Goal: Transaction & Acquisition: Purchase product/service

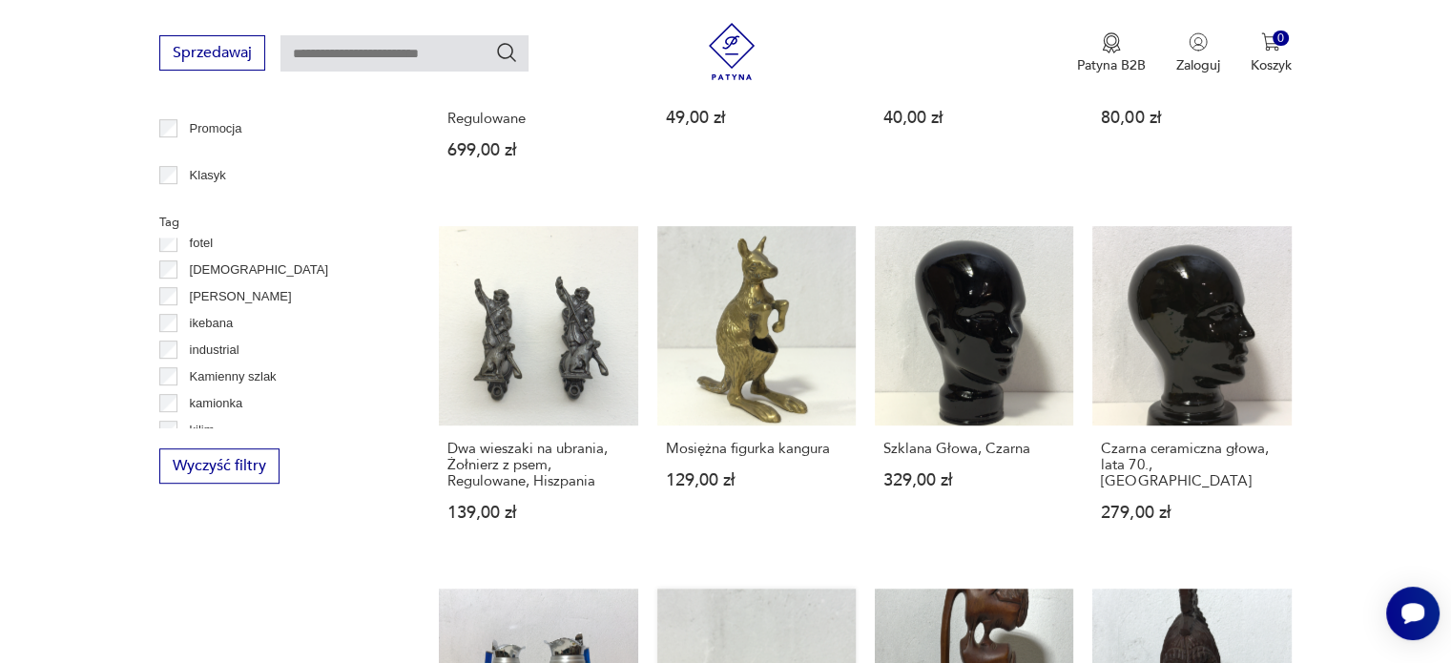
scroll to position [870, 0]
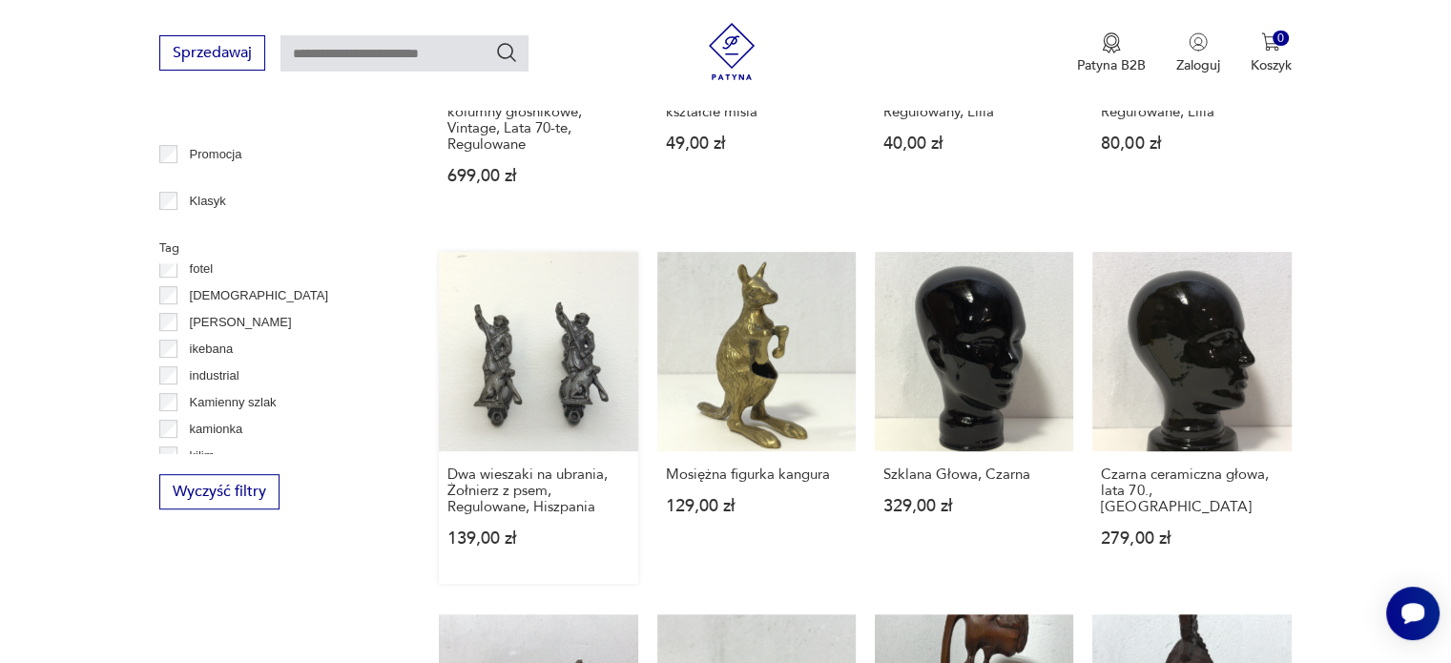
click at [488, 370] on link "Dwa wieszaki na ubrania, Żołnierz z psem, Regulowane, Hiszpania 139,00 zł" at bounding box center [538, 417] width 198 height 331
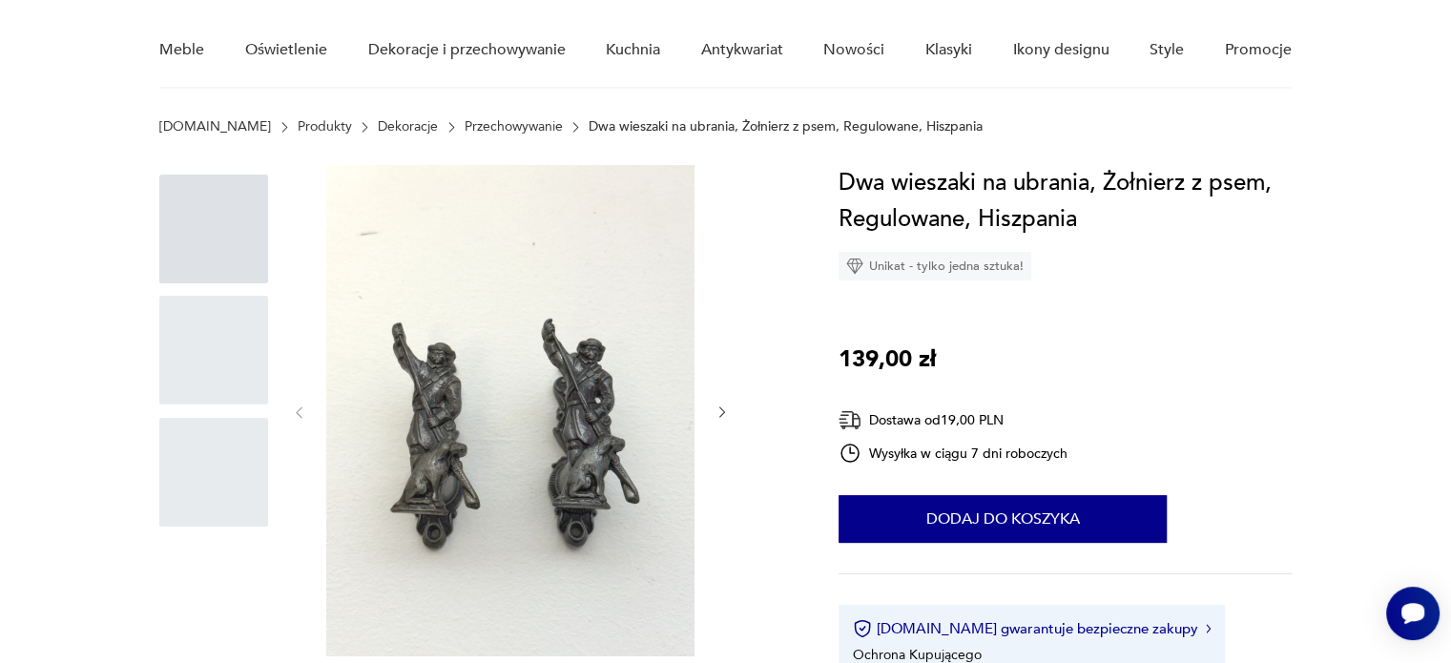
scroll to position [286, 0]
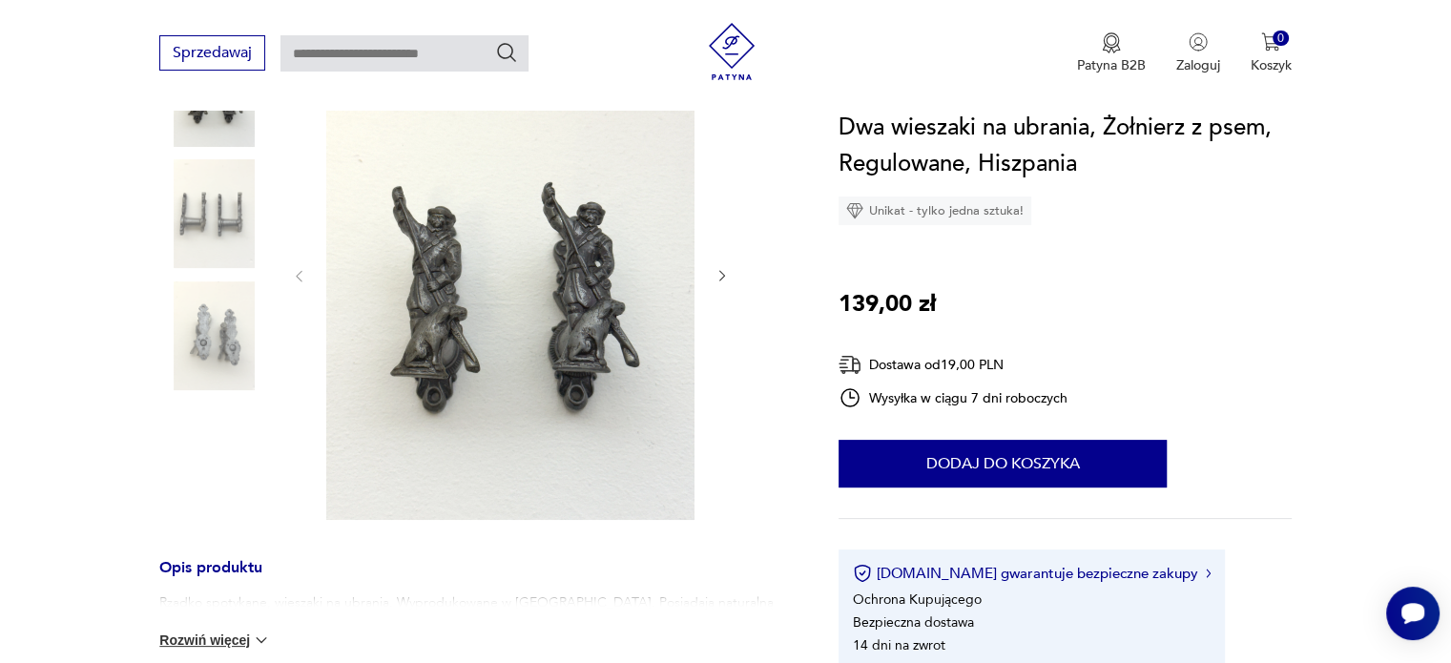
click at [568, 323] on img at bounding box center [510, 274] width 368 height 491
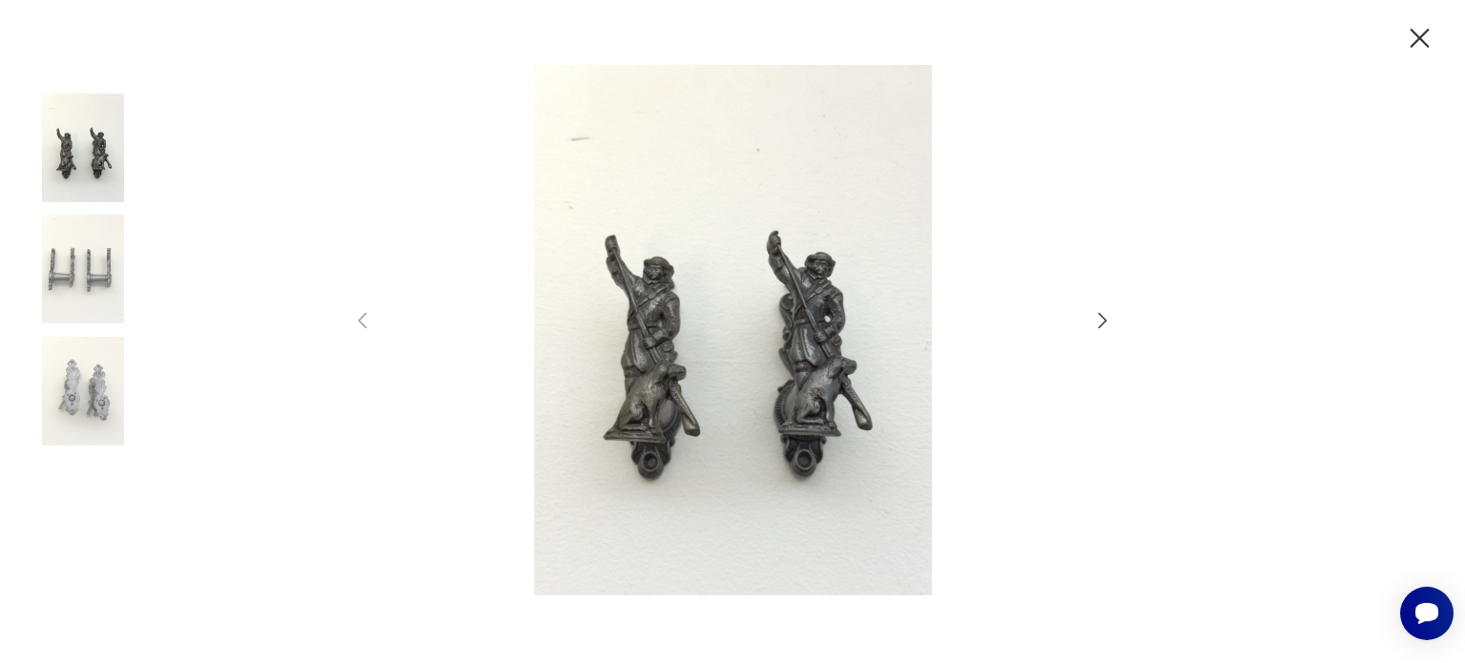
click at [76, 267] on img at bounding box center [83, 269] width 109 height 109
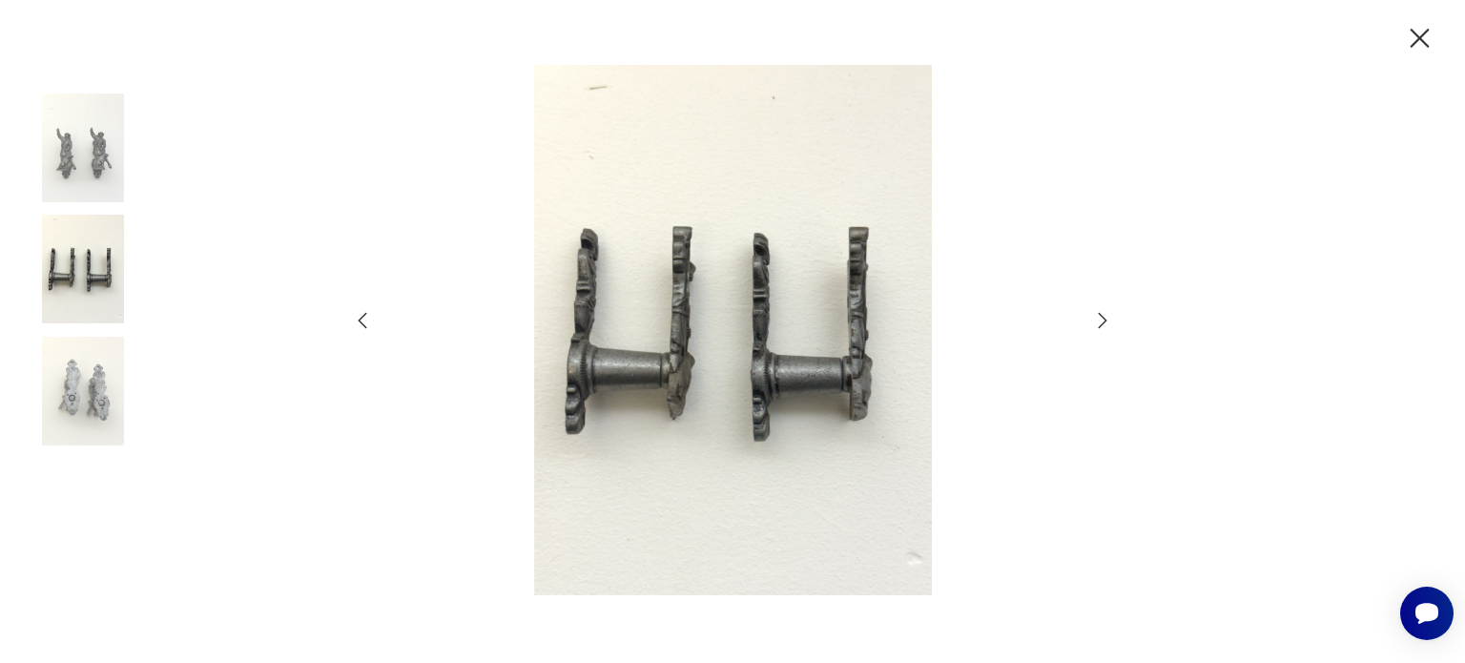
click at [1423, 40] on icon "button" at bounding box center [1419, 38] width 33 height 33
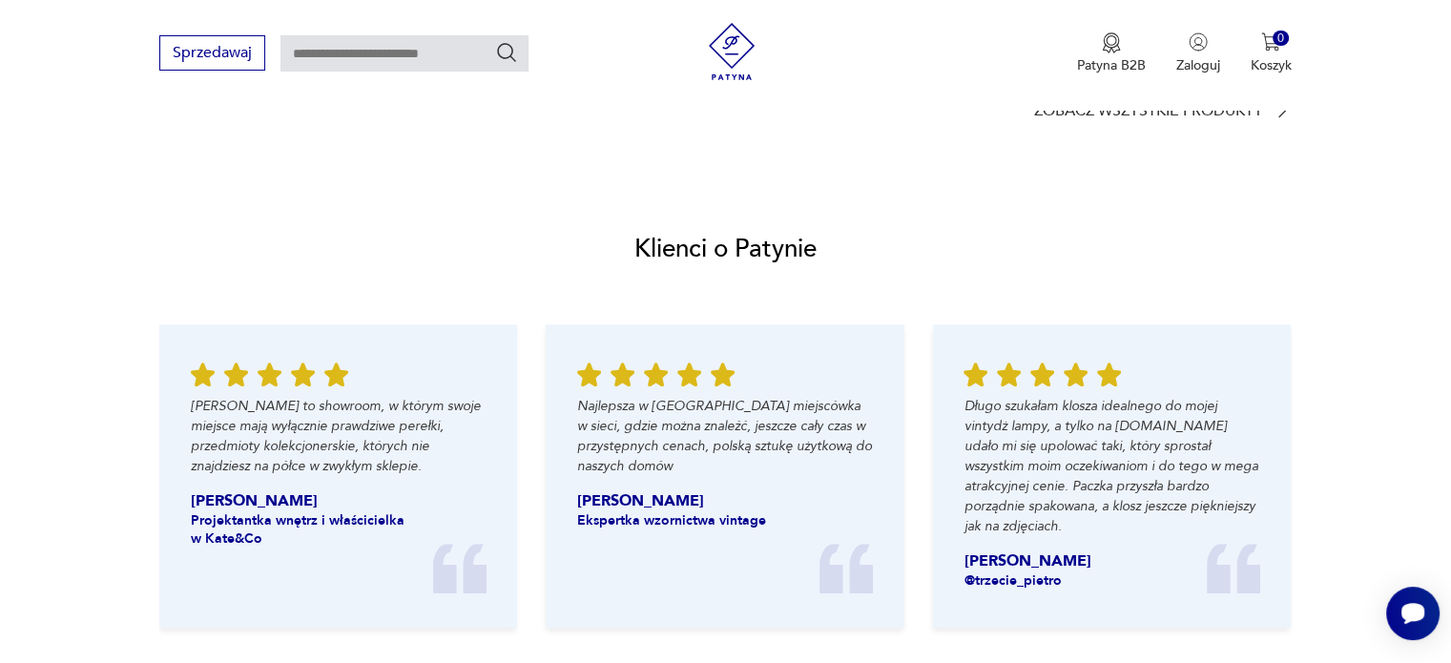
scroll to position [1717, 0]
